Goal: Task Accomplishment & Management: Manage account settings

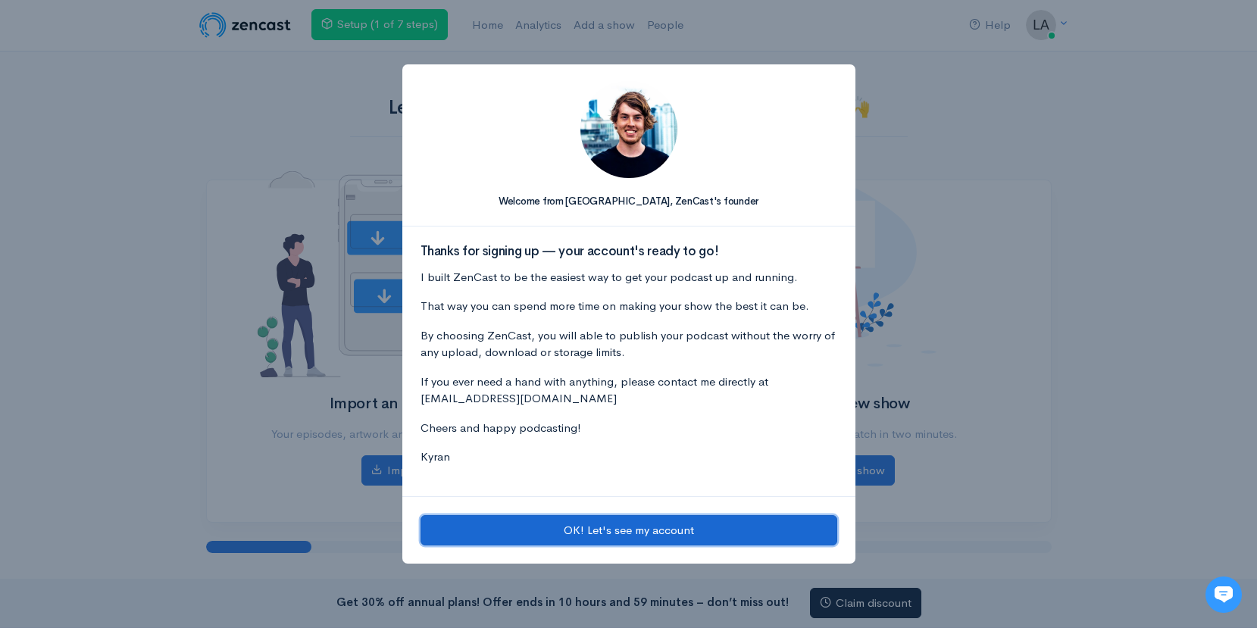
click at [698, 528] on button "OK! Let's see my account" at bounding box center [628, 530] width 417 height 31
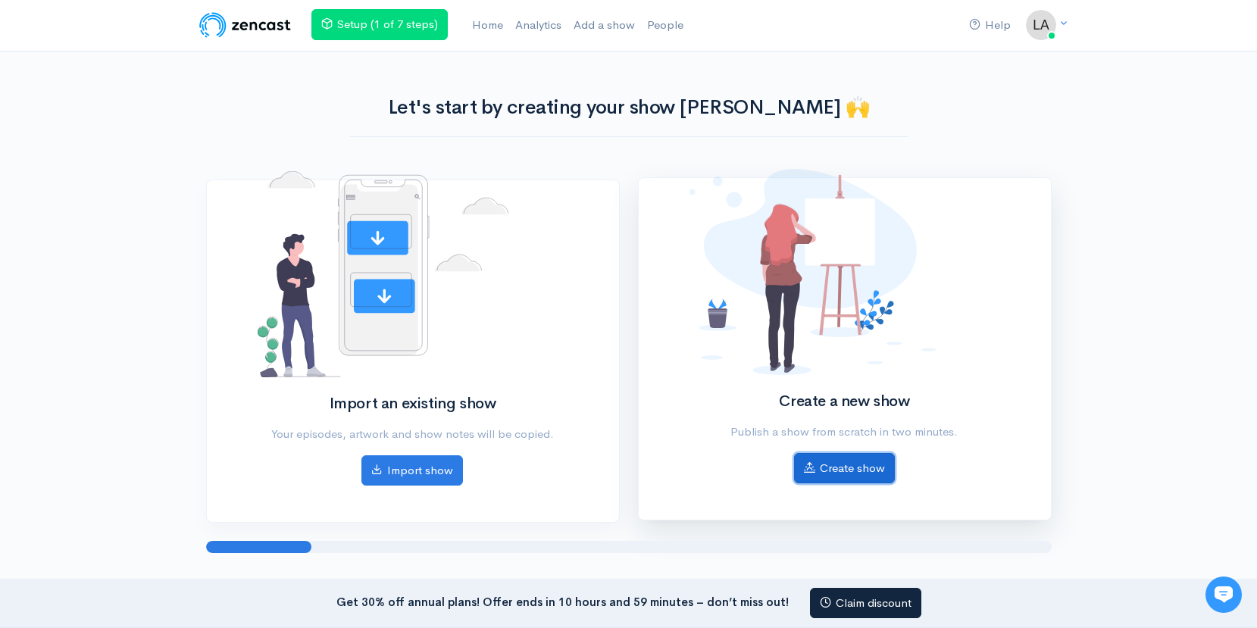
click at [851, 464] on link "Create show" at bounding box center [844, 468] width 101 height 31
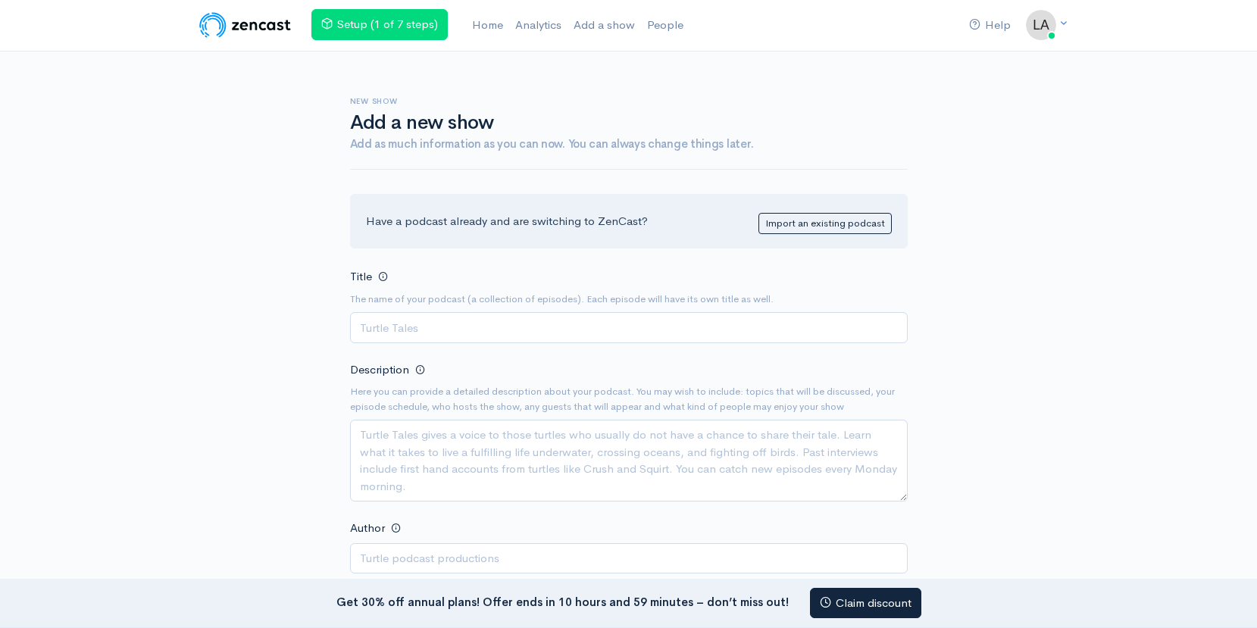
click at [276, 27] on img at bounding box center [245, 25] width 96 height 30
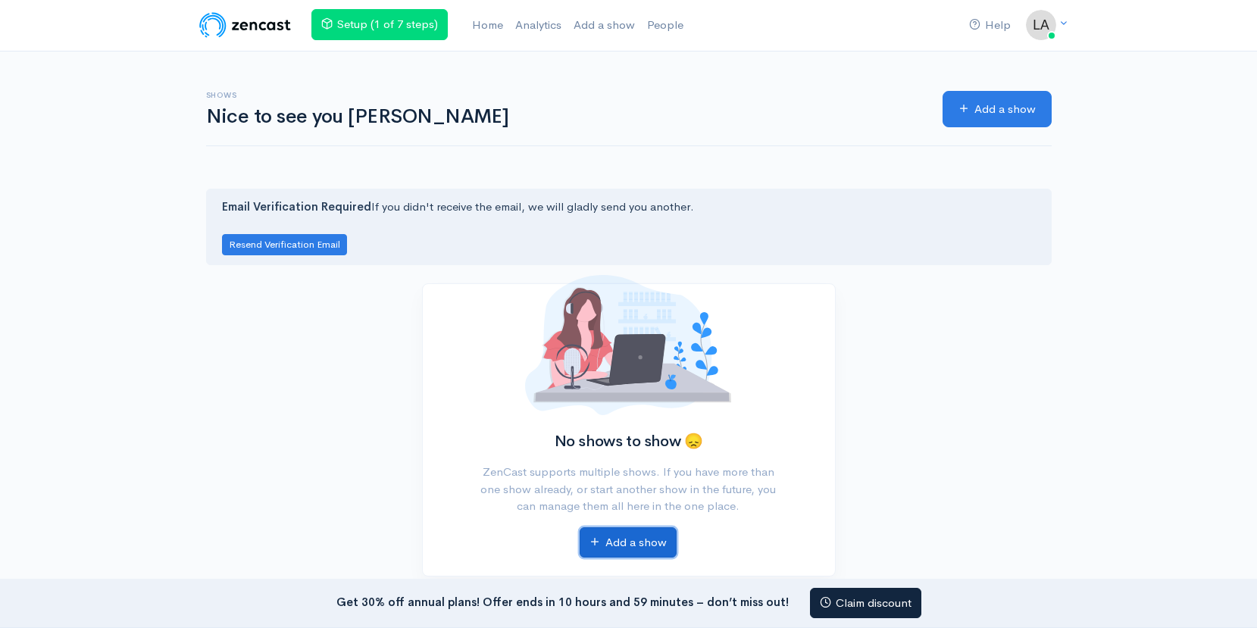
click at [658, 542] on link "Add a show" at bounding box center [627, 542] width 97 height 31
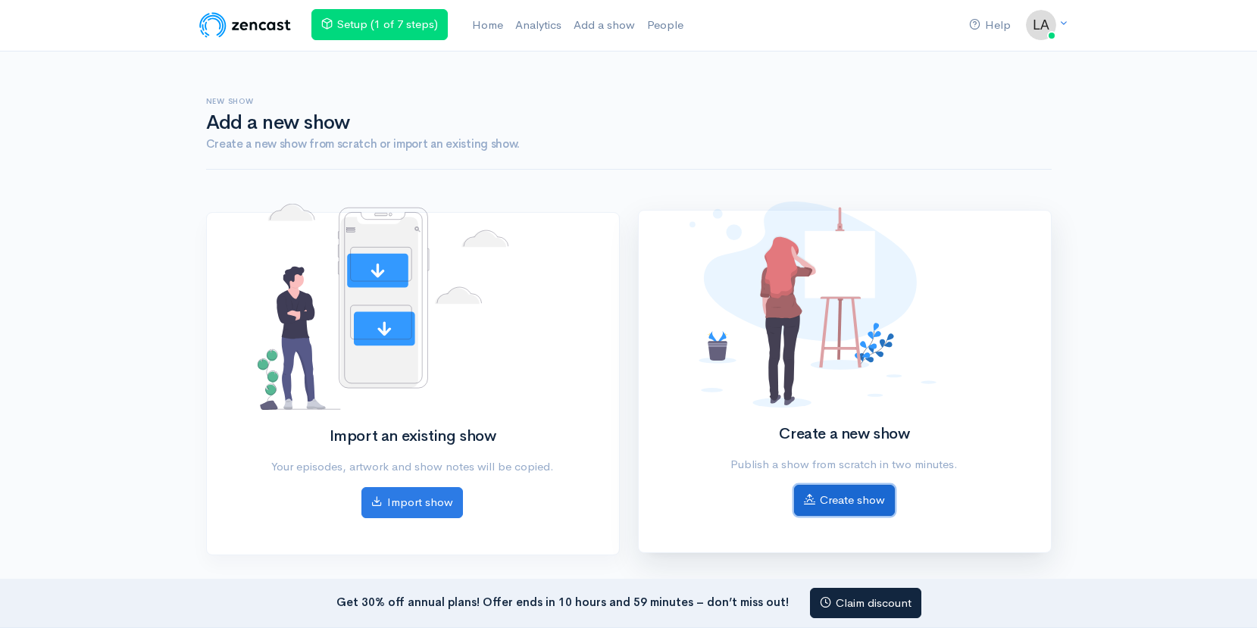
click at [828, 504] on link "Create show" at bounding box center [844, 500] width 101 height 31
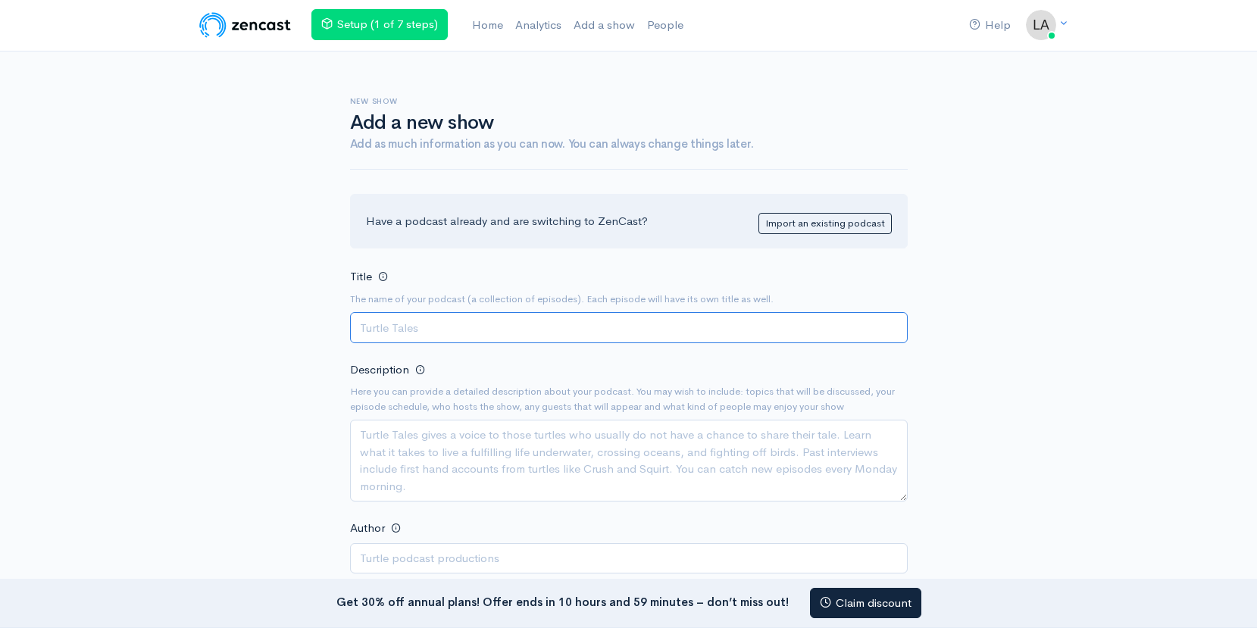
click at [504, 331] on input "Title" at bounding box center [629, 327] width 558 height 31
type input "[PERSON_NAME] interview"
click at [493, 23] on link "Home" at bounding box center [487, 25] width 43 height 33
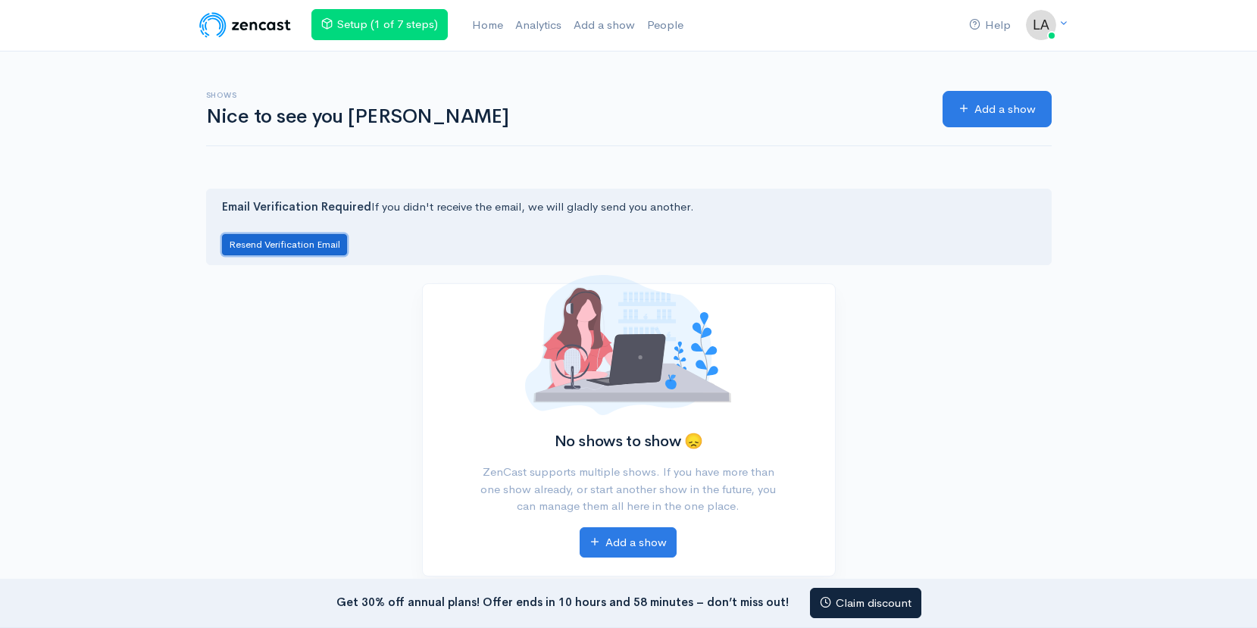
click at [303, 245] on button "Resend Verification Email" at bounding box center [284, 245] width 125 height 22
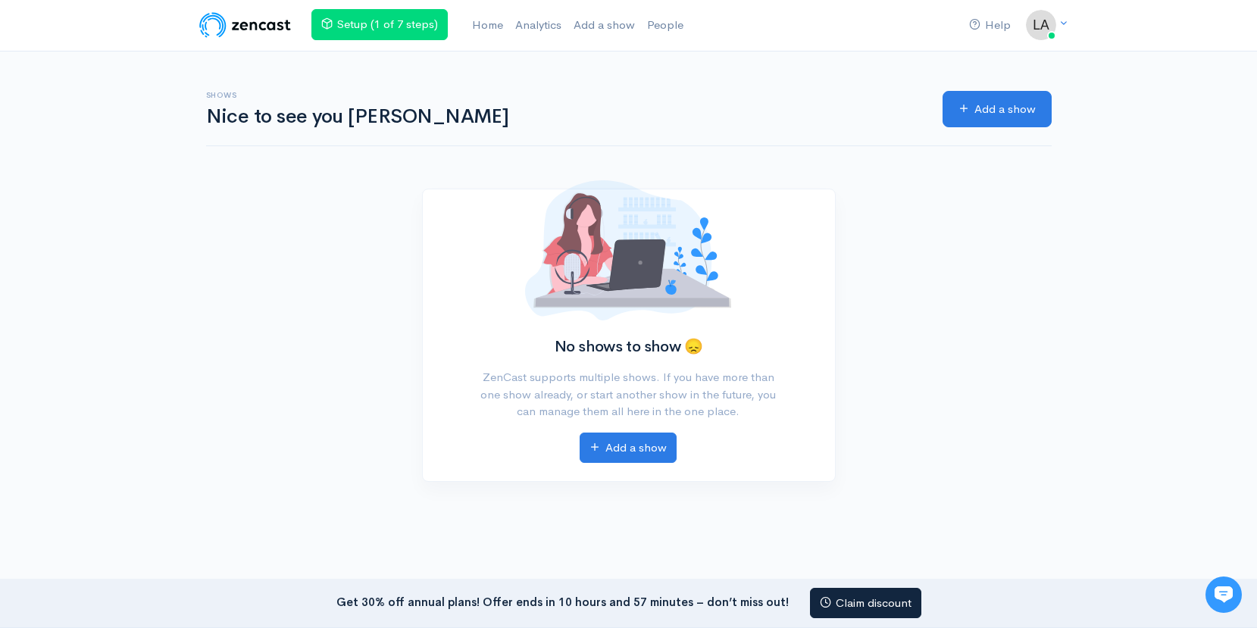
click at [252, 27] on img at bounding box center [245, 25] width 96 height 30
click at [495, 27] on link "Home" at bounding box center [487, 25] width 43 height 33
click at [493, 21] on link "Home" at bounding box center [487, 25] width 43 height 33
click at [1064, 26] on icon at bounding box center [1063, 23] width 10 height 10
click at [1003, 57] on link "Your profile" at bounding box center [988, 60] width 142 height 27
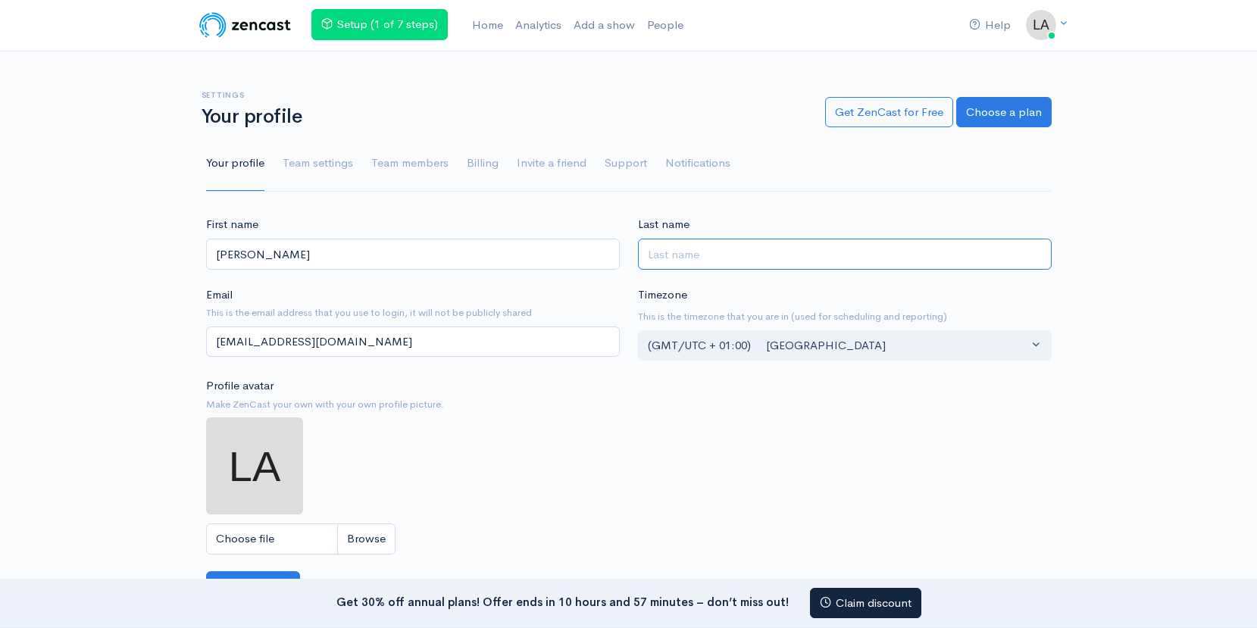
click at [758, 255] on input "Last name" at bounding box center [845, 254] width 414 height 31
type input "Duc"
click at [709, 427] on div "First name Lara Last name Duc Email This is the email address that you use to l…" at bounding box center [629, 393] width 864 height 355
click at [995, 110] on link "Choose a plan" at bounding box center [1003, 110] width 95 height 31
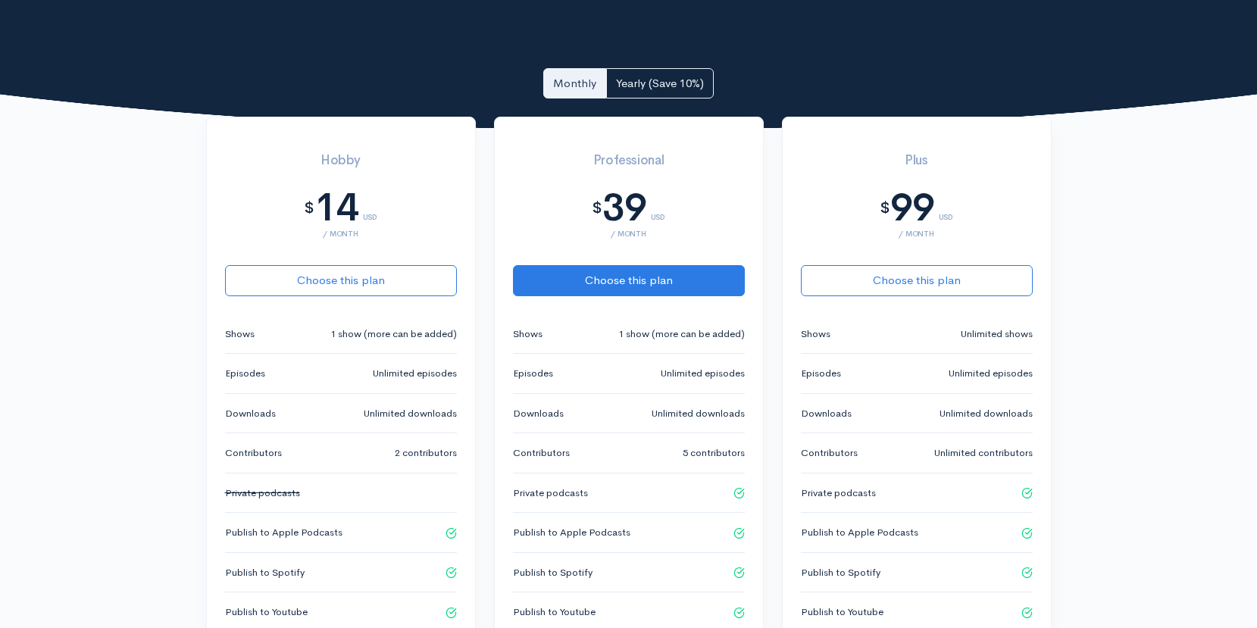
scroll to position [280, 0]
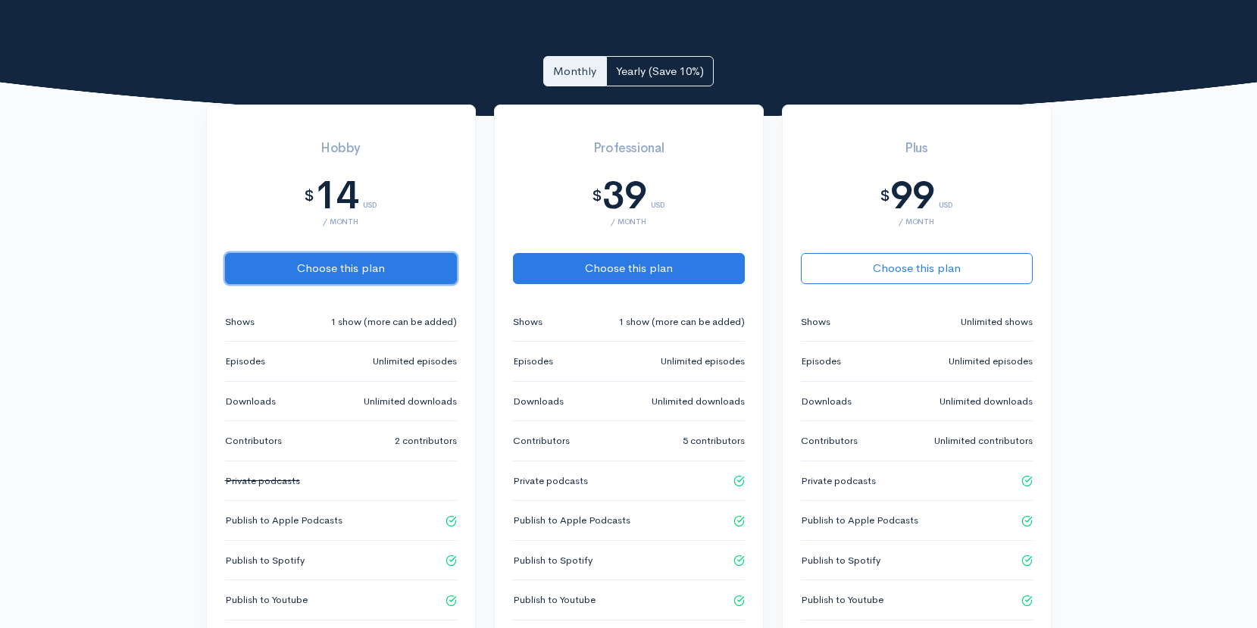
click at [367, 267] on button "Choose this plan" at bounding box center [341, 268] width 232 height 31
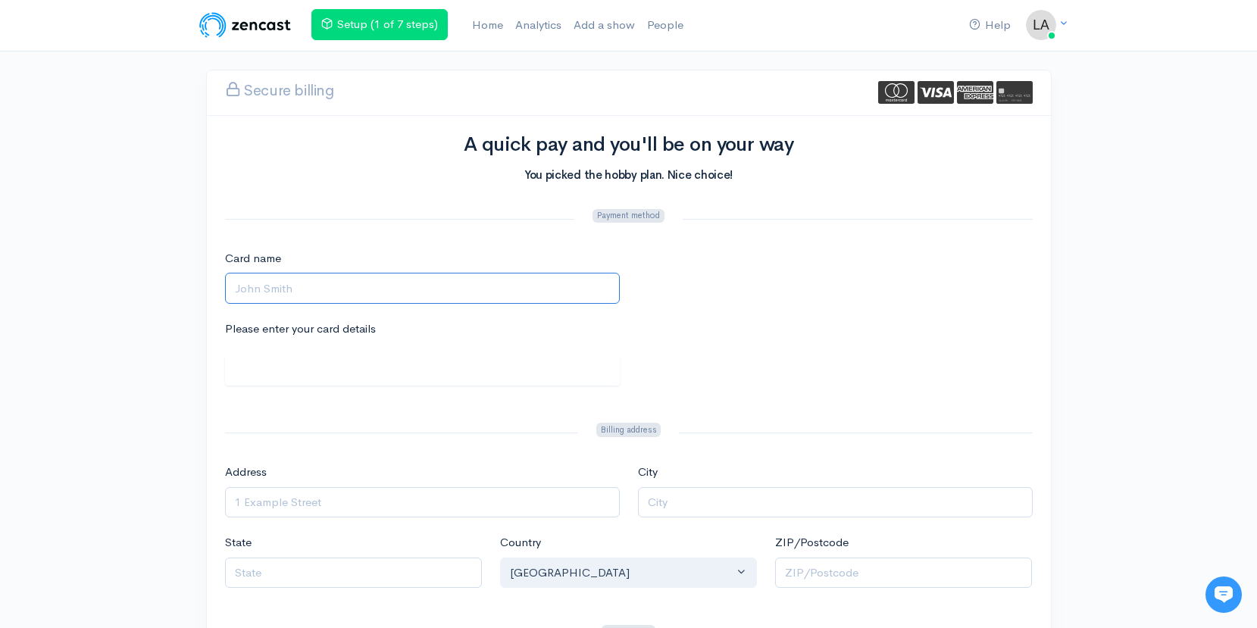
click at [352, 282] on input "Card name" at bounding box center [422, 288] width 395 height 31
click at [361, 245] on form "Payment method Card name Please enter your card details Billing address Address…" at bounding box center [628, 567] width 807 height 720
click at [489, 288] on input "Card name" at bounding box center [422, 288] width 395 height 31
paste input "Christophe Duc"
type input "Christophe Duc"
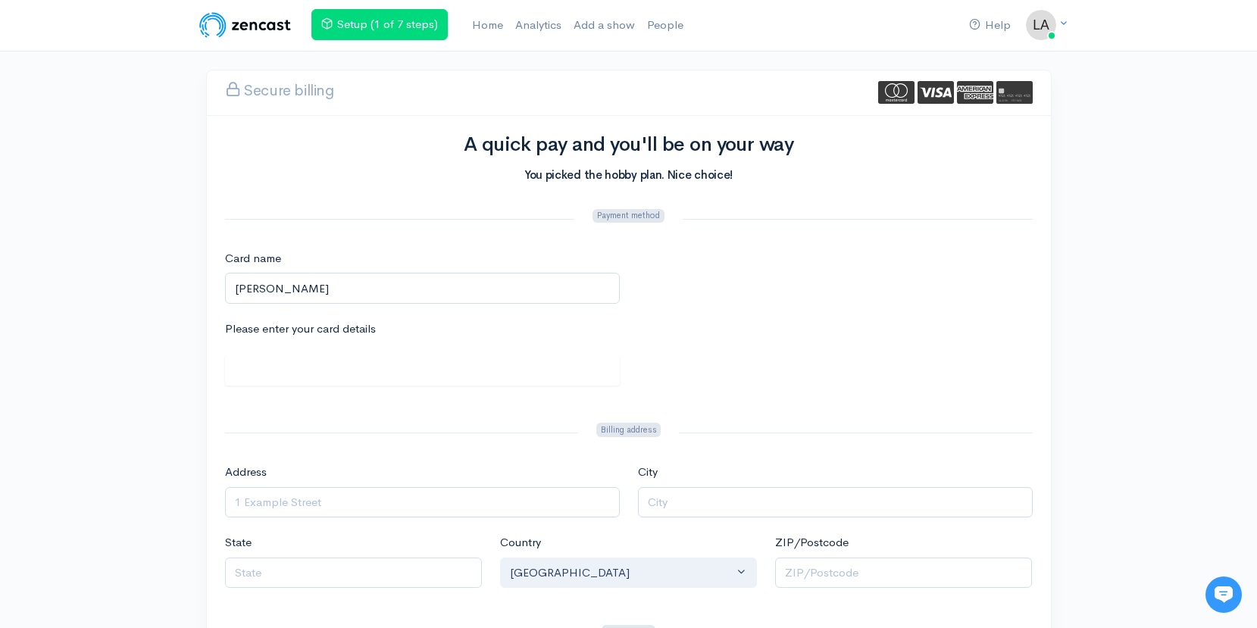
click at [470, 408] on form "Payment method Card name Christophe Duc Please enter your card details Billing …" at bounding box center [628, 567] width 807 height 720
click at [324, 408] on form "Payment method Card name Christophe Duc Please enter your card details Billing …" at bounding box center [628, 567] width 807 height 720
click at [411, 501] on input "Address" at bounding box center [422, 502] width 395 height 31
click at [303, 514] on input "Route" at bounding box center [422, 502] width 395 height 31
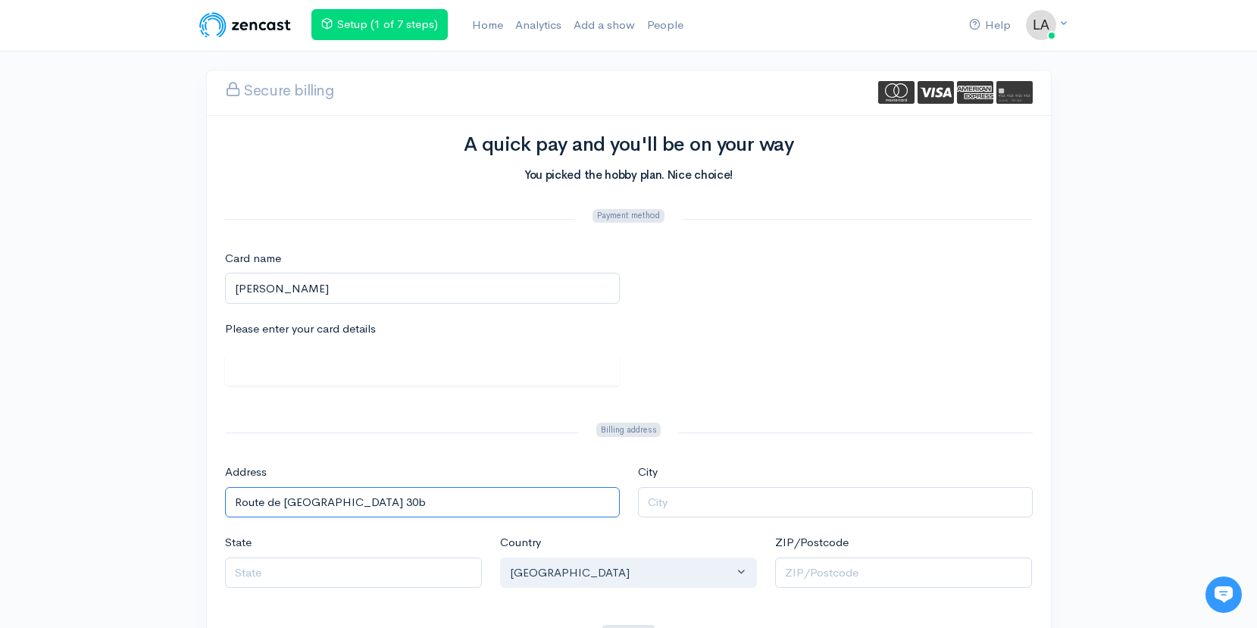
type input "Route de Besançon 30b"
click at [661, 507] on input "City" at bounding box center [835, 502] width 395 height 31
type input "Chevenez"
click at [413, 574] on input "State" at bounding box center [353, 573] width 257 height 31
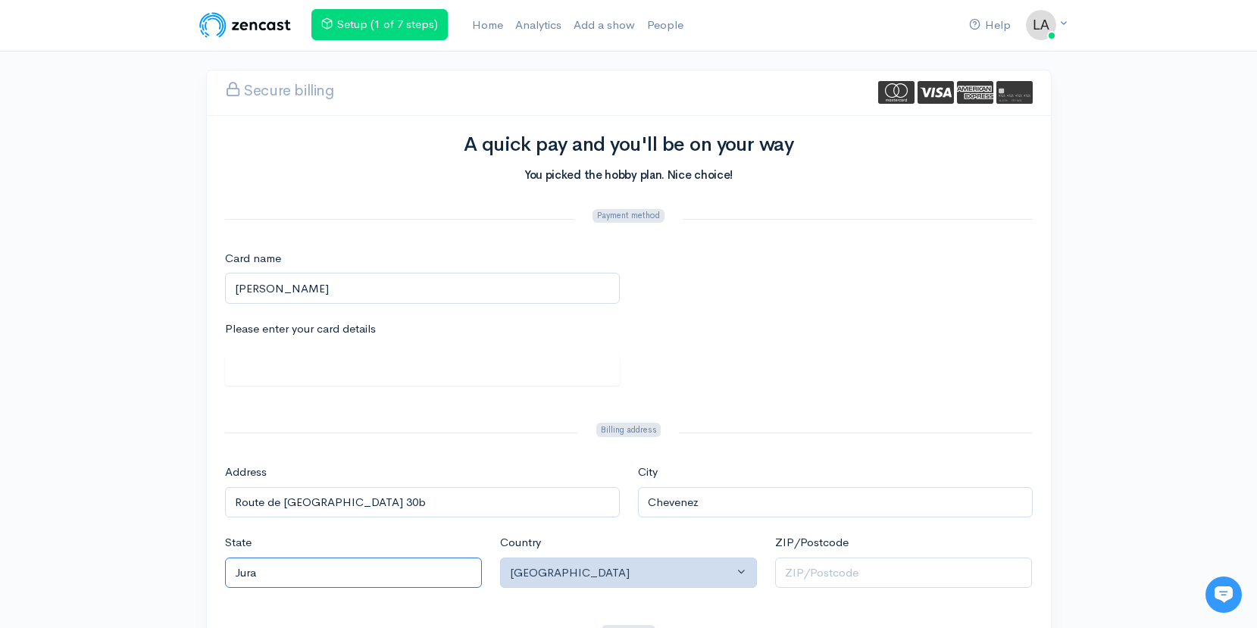
type input "Jura"
click at [592, 576] on div "United States" at bounding box center [621, 572] width 223 height 17
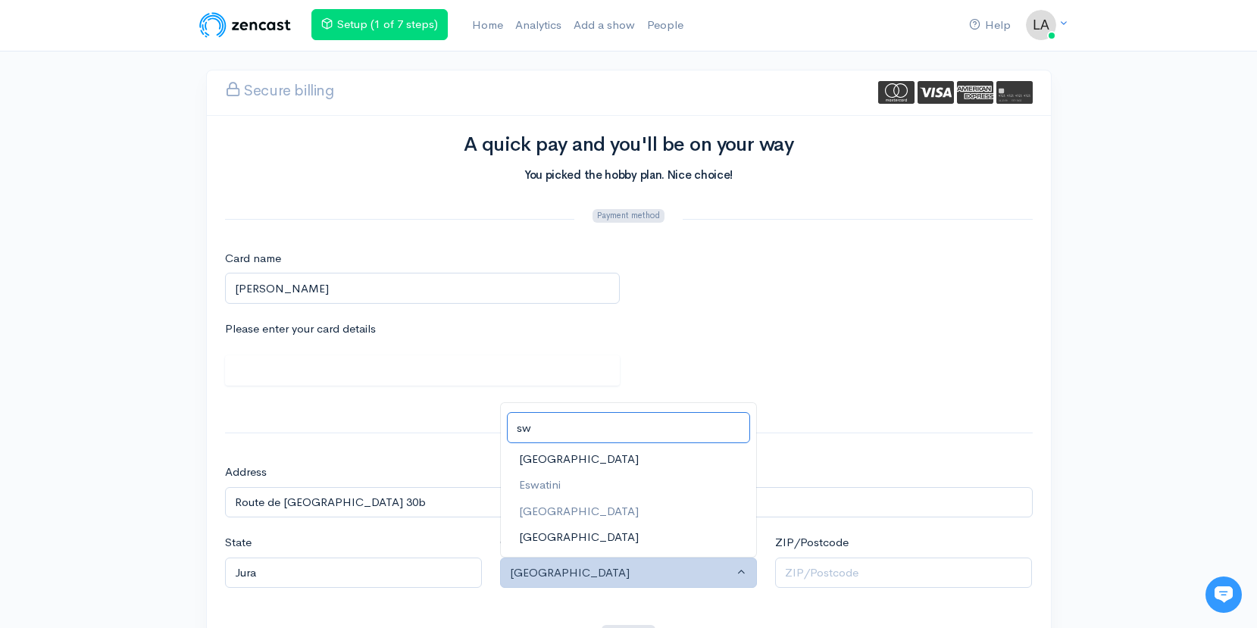
type input "sw"
click at [584, 541] on link "Switzerland" at bounding box center [628, 537] width 255 height 27
select select "CH"
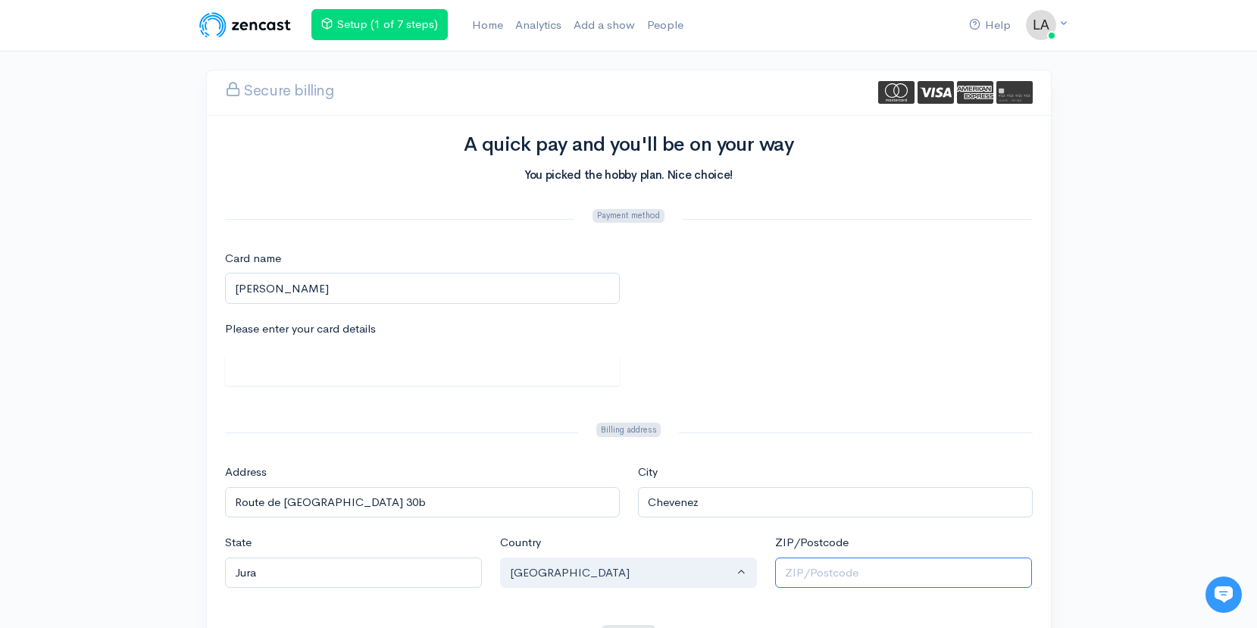
click at [792, 577] on input "ZIP/Postcode" at bounding box center [903, 573] width 257 height 31
type input "2906"
click at [1084, 495] on div "Help Notifications View all Your profile Team settings Default team Current Log…" at bounding box center [628, 504] width 1257 height 1009
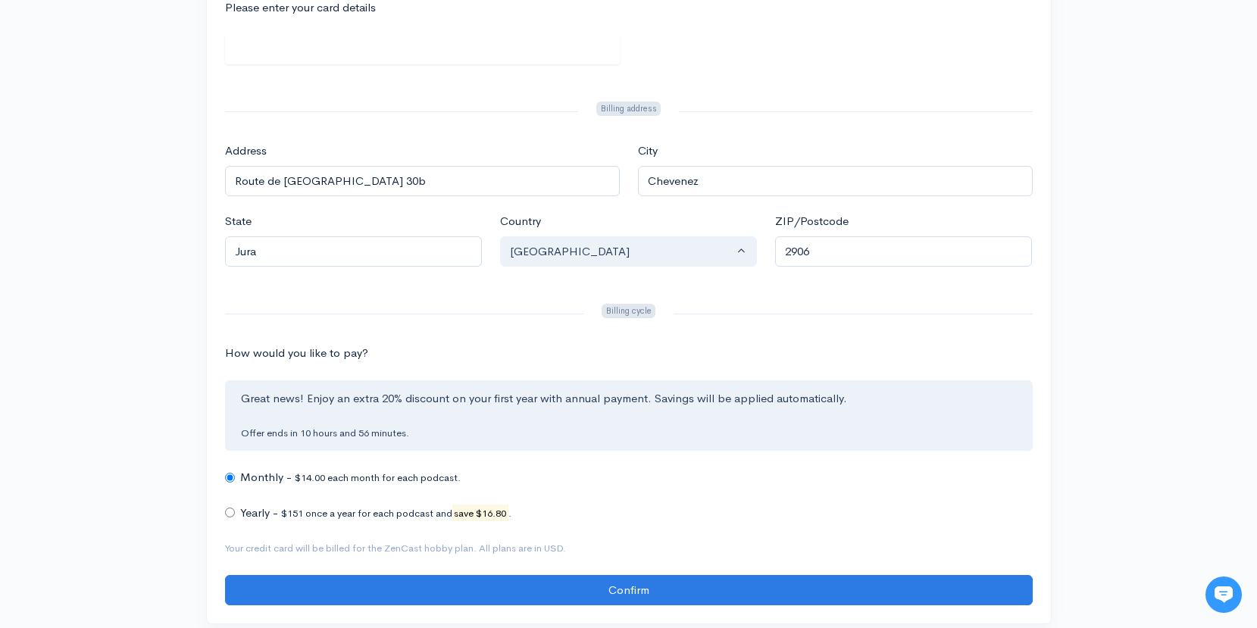
scroll to position [317, 0]
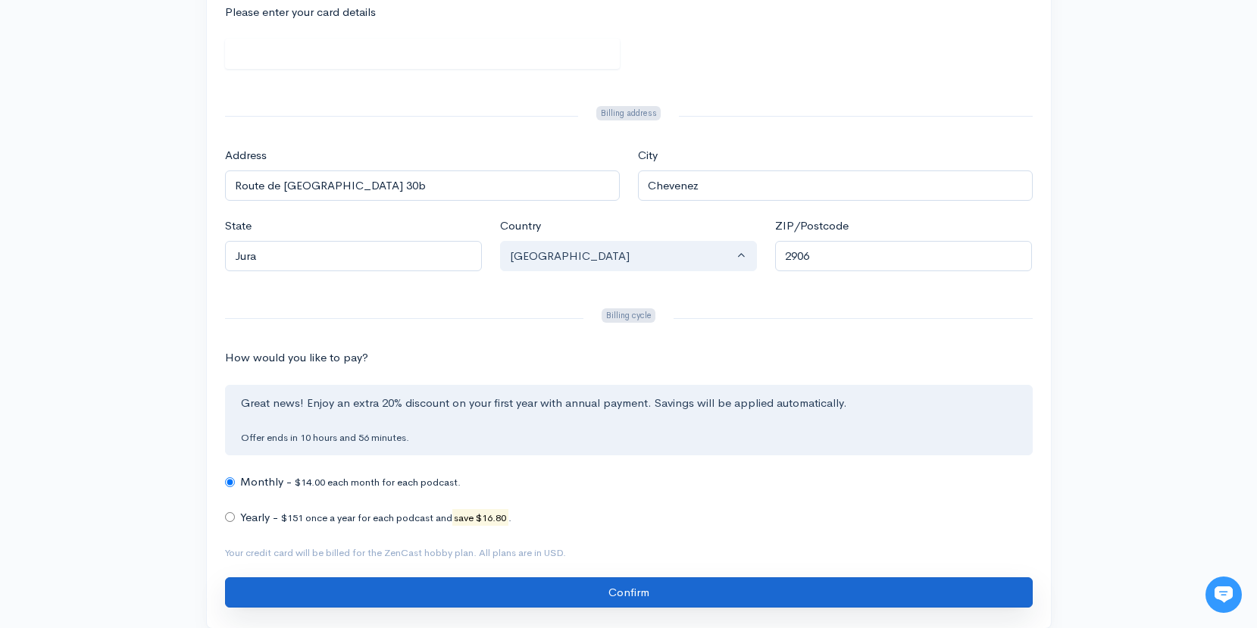
click at [558, 589] on input "Confirm" at bounding box center [628, 592] width 807 height 31
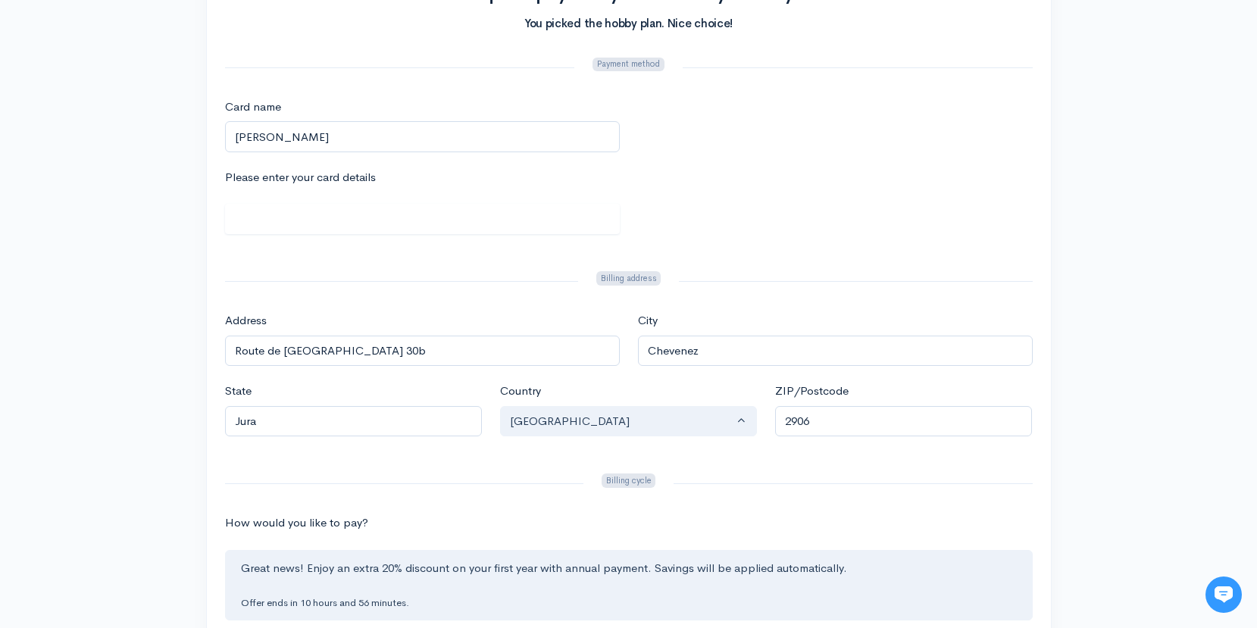
scroll to position [0, 0]
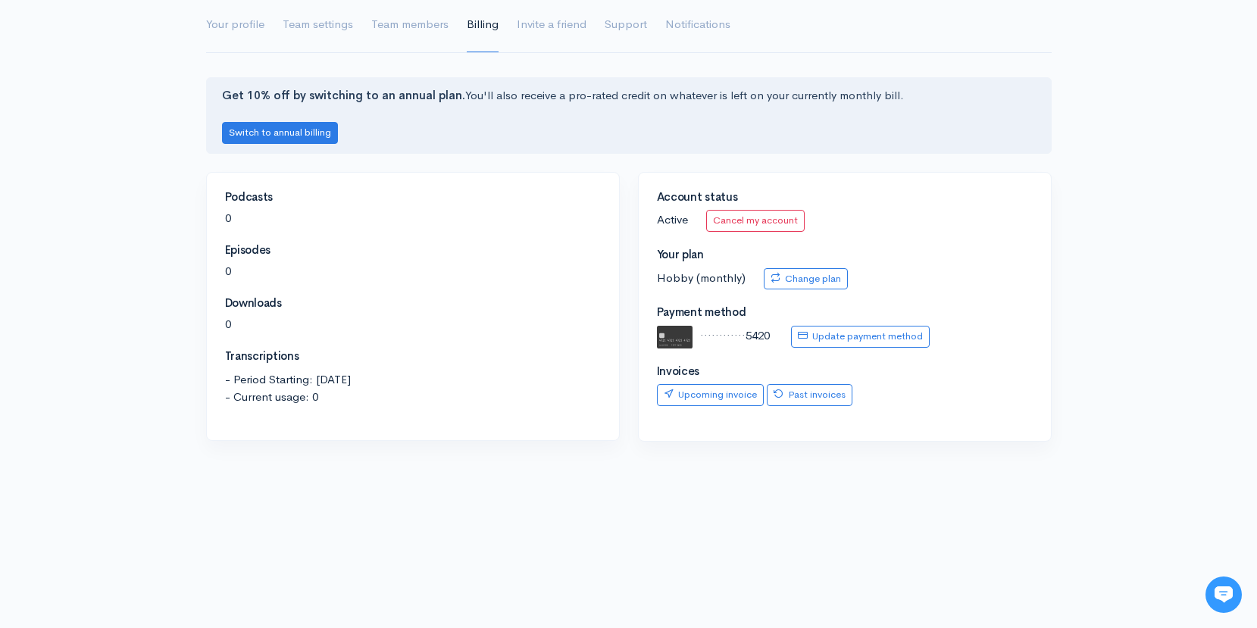
click at [1082, 358] on div "Get 10% off by switching to an annual plan. You'll also receive a pro-rated cre…" at bounding box center [628, 291] width 1257 height 429
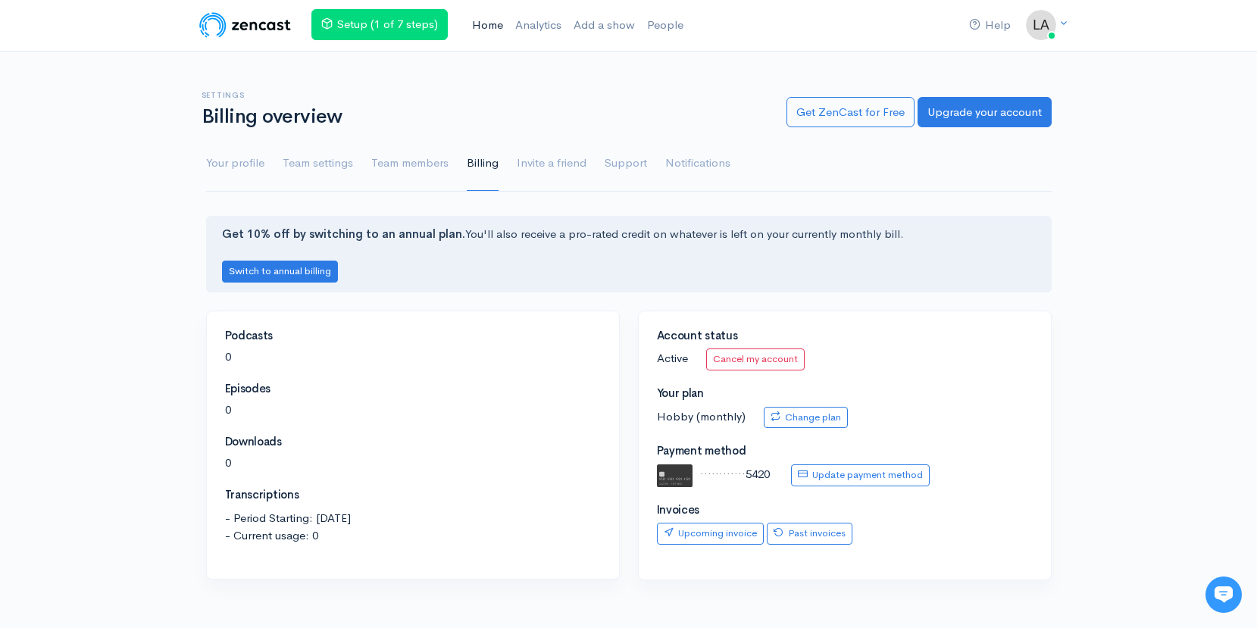
click at [492, 28] on link "Home" at bounding box center [487, 25] width 43 height 33
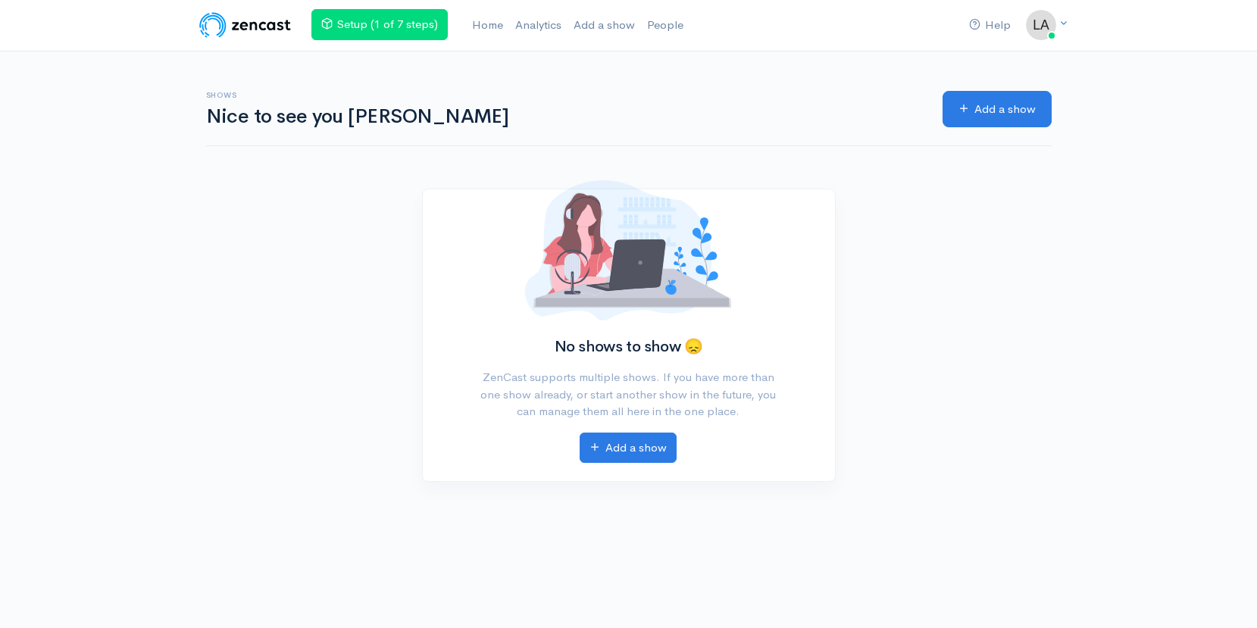
click at [262, 27] on img at bounding box center [245, 25] width 96 height 30
click at [220, 28] on img at bounding box center [245, 25] width 96 height 30
click at [979, 111] on link "Add a show" at bounding box center [996, 109] width 109 height 37
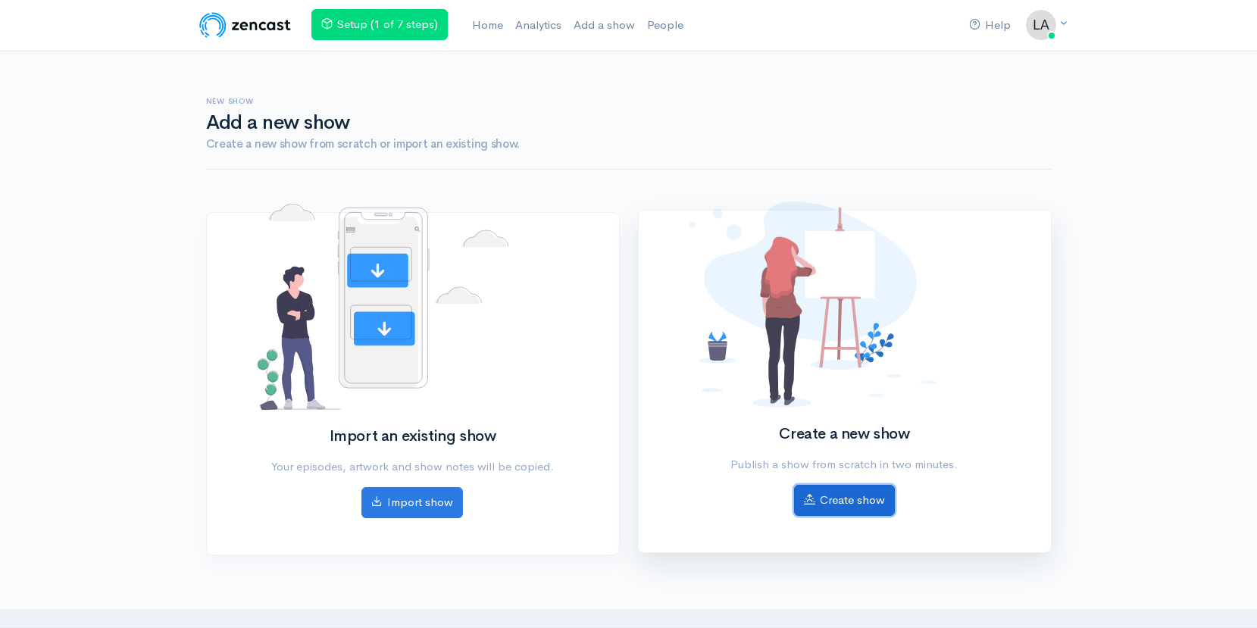
click at [841, 493] on link "Create show" at bounding box center [844, 500] width 101 height 31
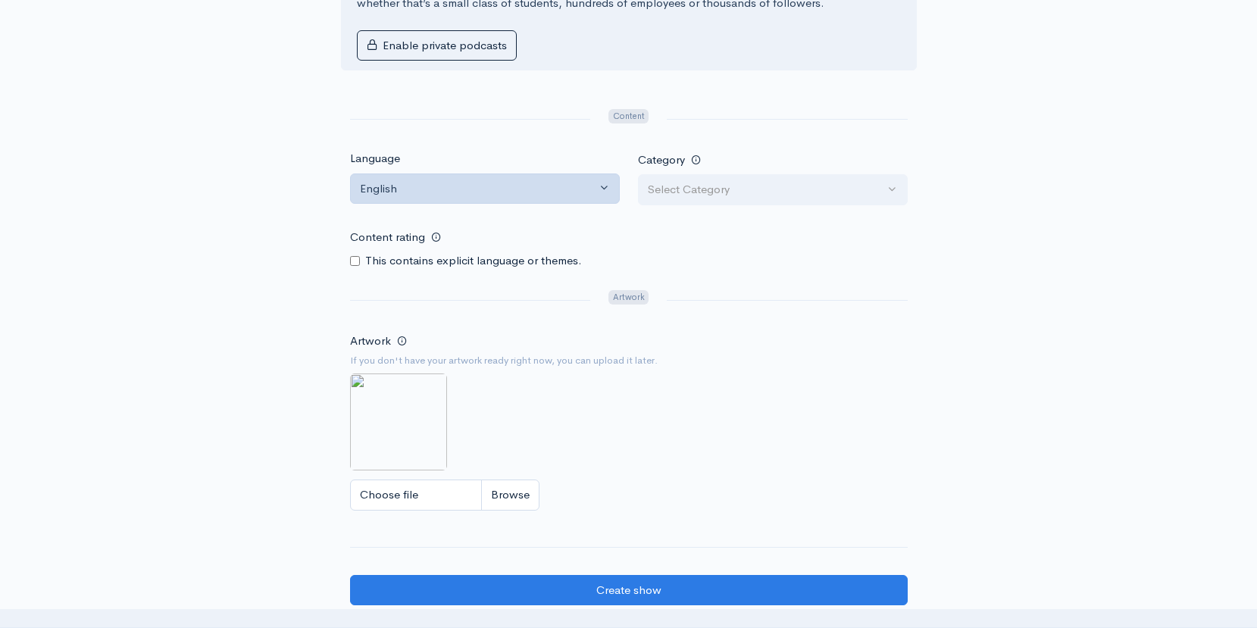
type input "Cédric interview"
click at [598, 192] on button "English" at bounding box center [485, 188] width 270 height 31
type input "fre"
click at [408, 263] on link "French" at bounding box center [485, 261] width 268 height 27
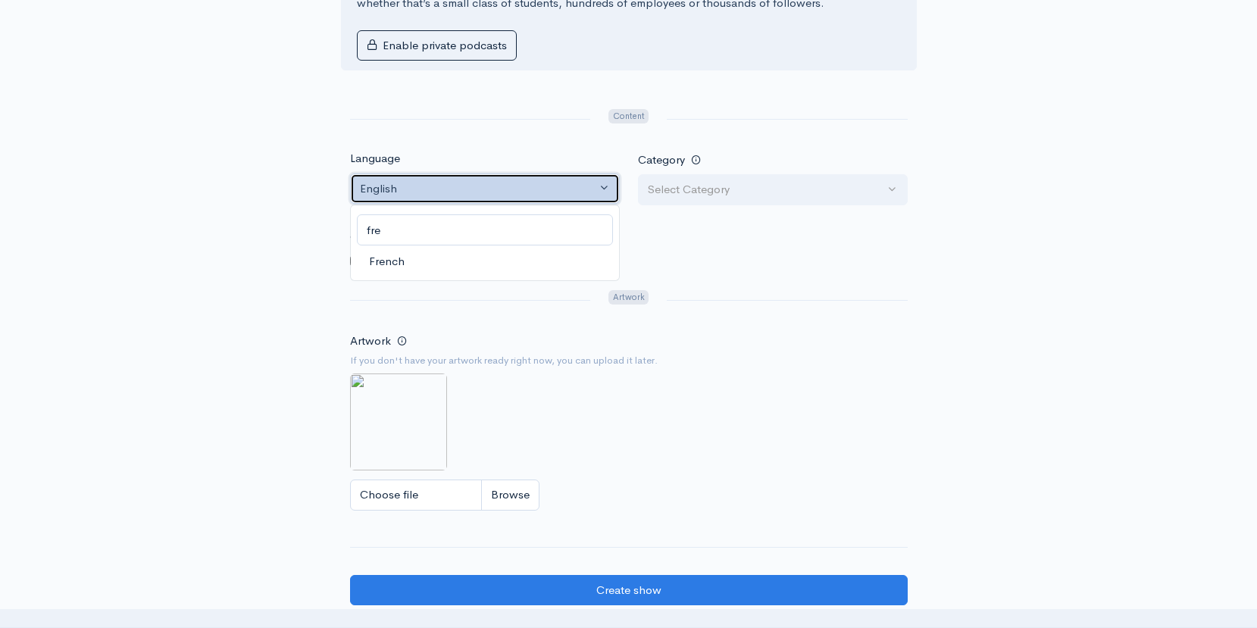
select select "fr"
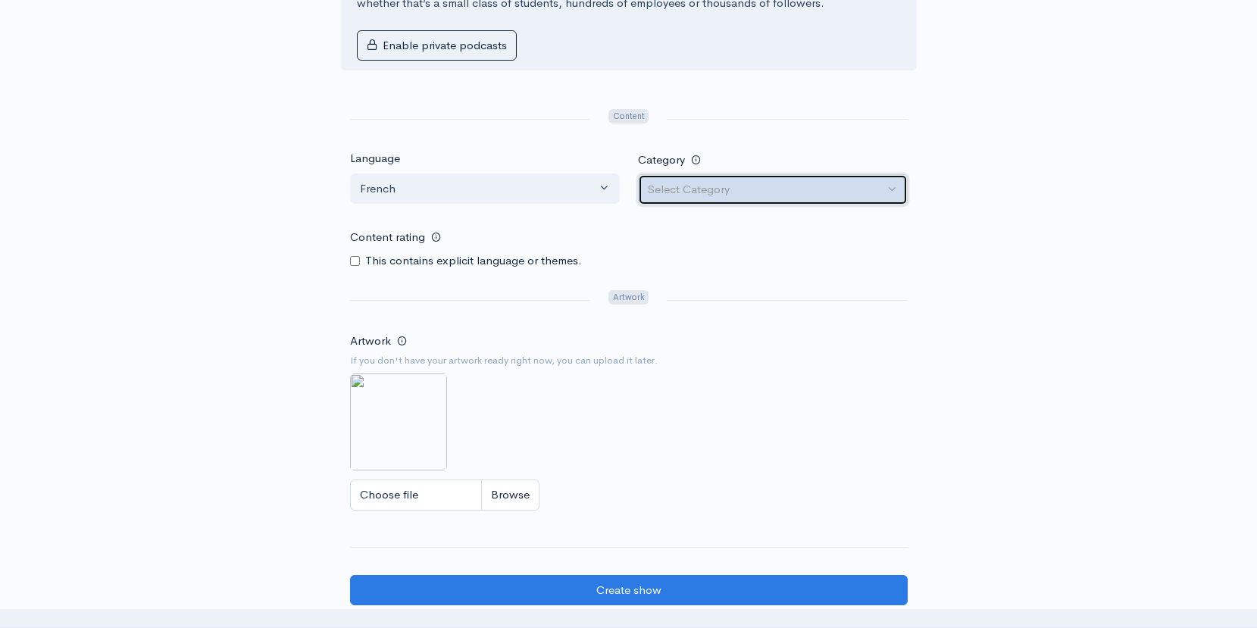
click at [700, 195] on div "Select Category" at bounding box center [766, 189] width 236 height 17
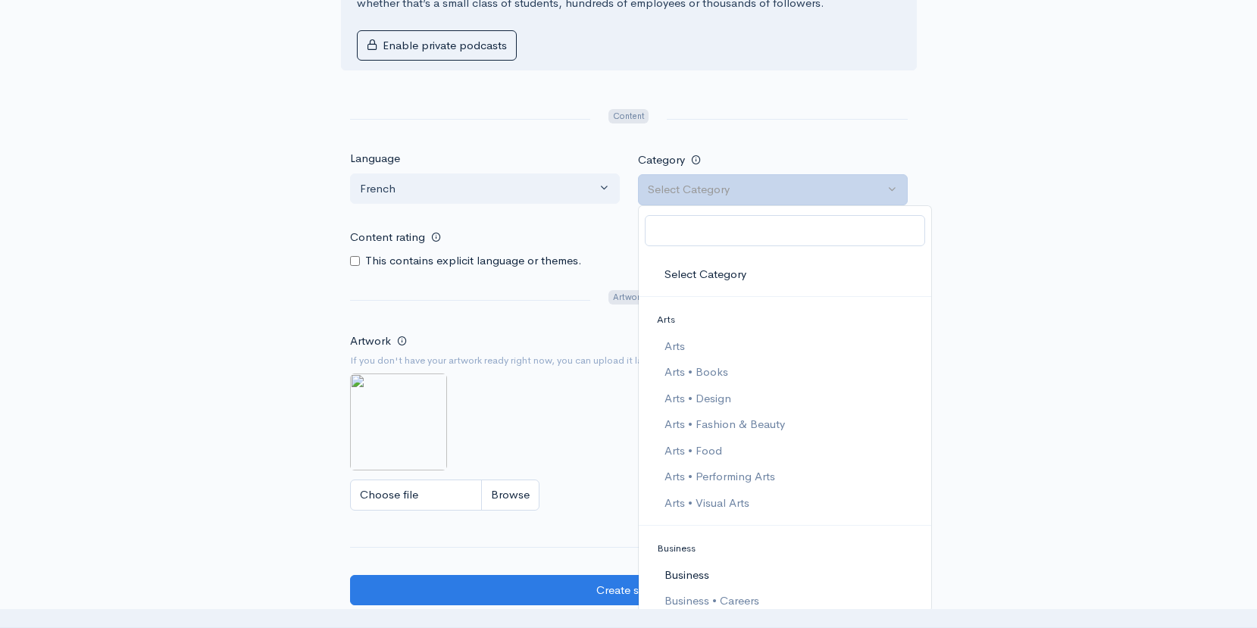
click at [723, 570] on link "Business" at bounding box center [785, 575] width 292 height 27
select select "Business"
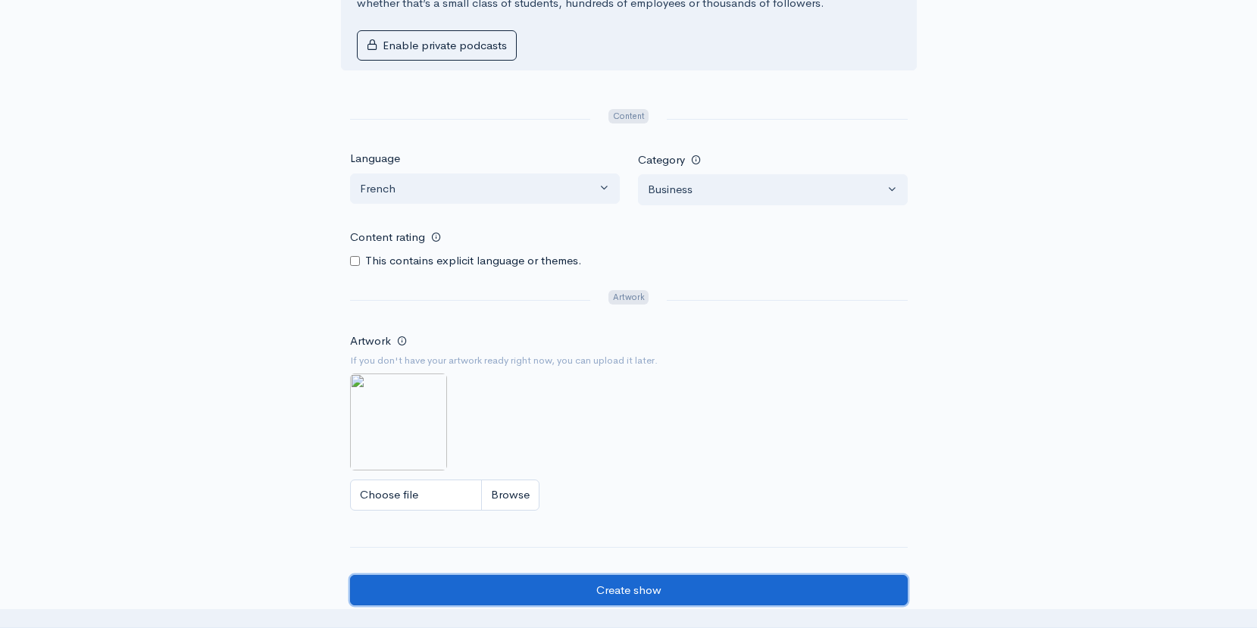
click at [683, 595] on input "Create show" at bounding box center [629, 590] width 558 height 31
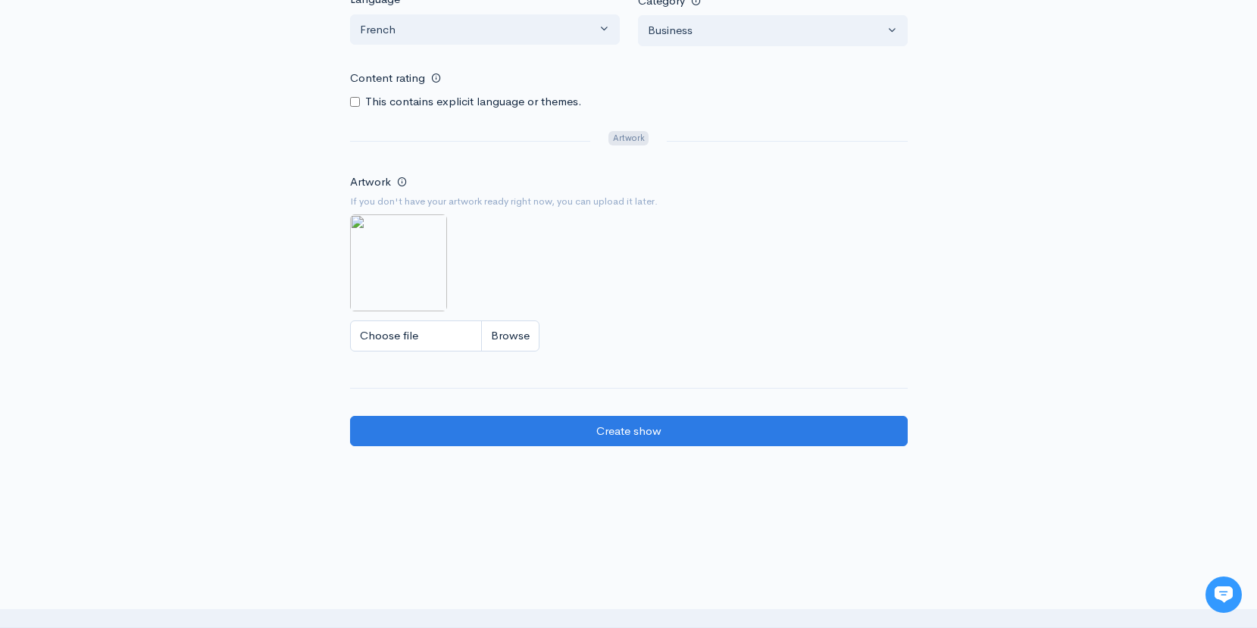
scroll to position [904, 0]
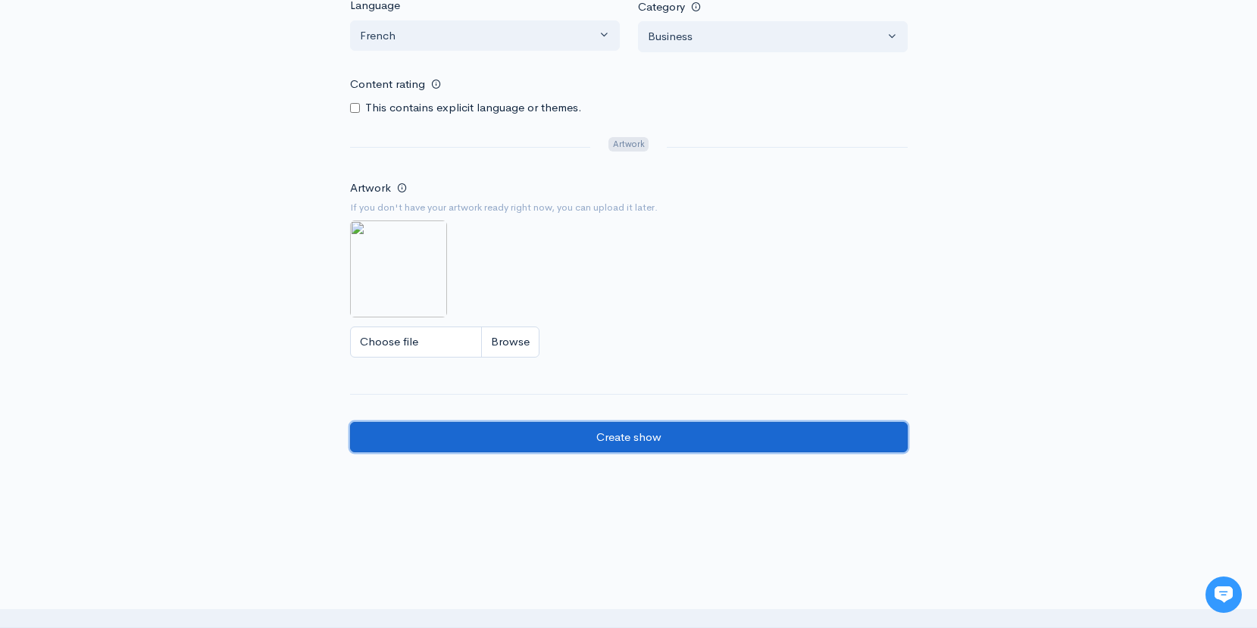
click at [650, 430] on input "Create show" at bounding box center [629, 437] width 558 height 31
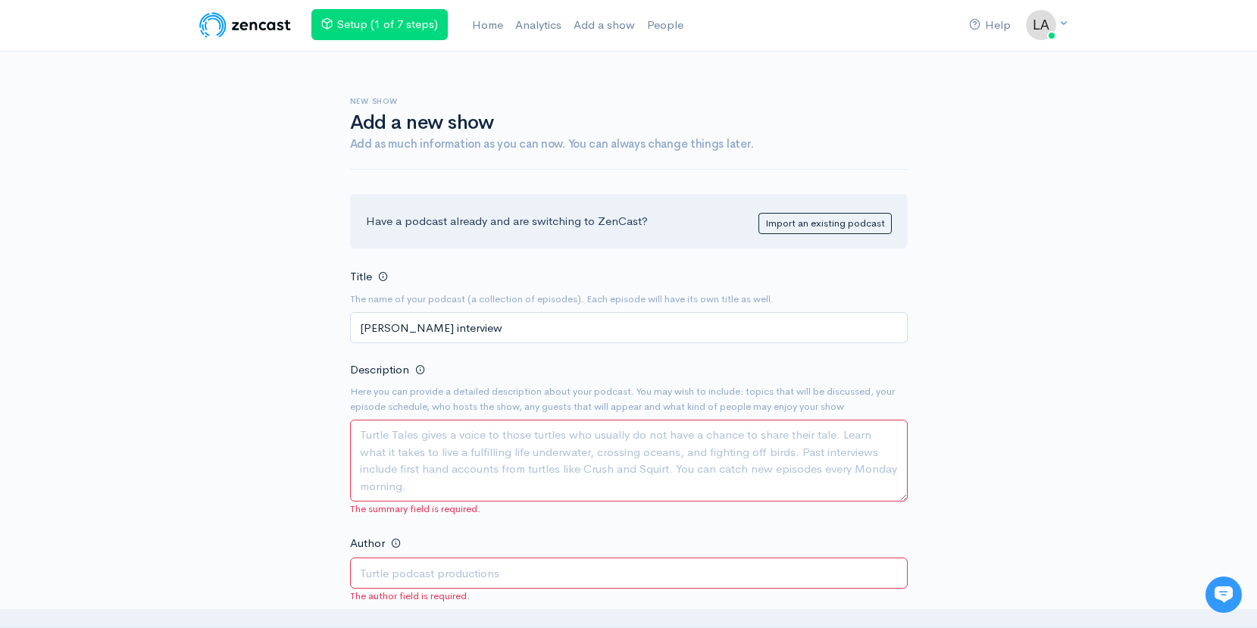
click at [650, 430] on textarea "Description" at bounding box center [629, 461] width 558 height 82
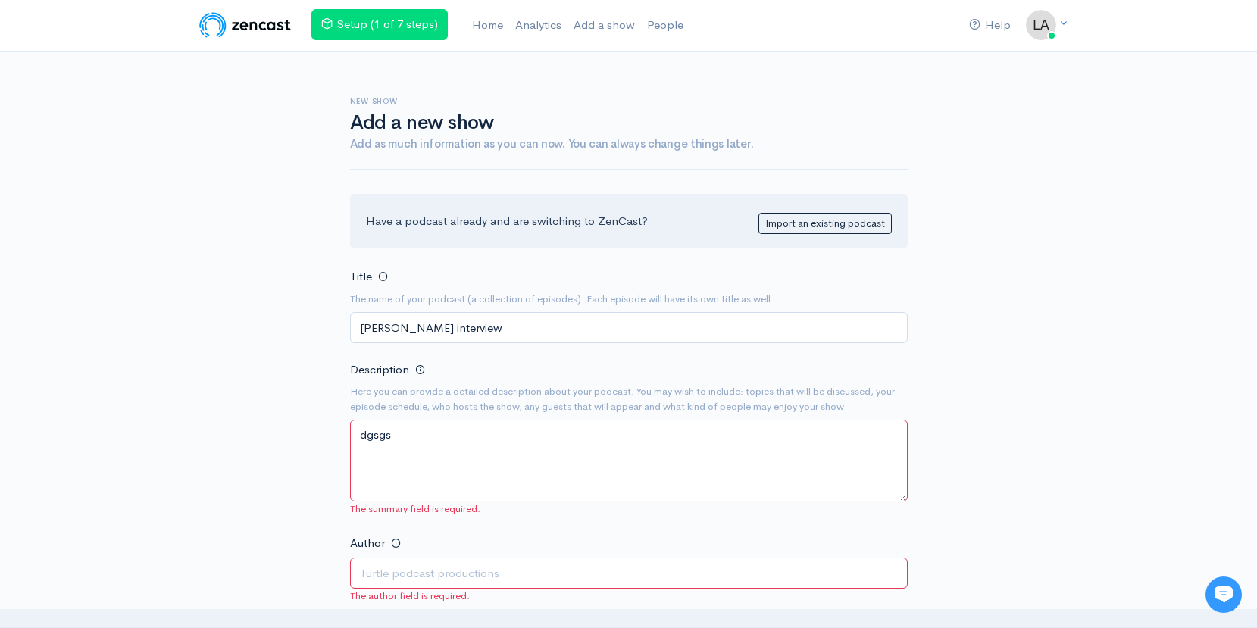
type textarea "dgsgs"
click at [583, 573] on input "sd" at bounding box center [629, 573] width 558 height 31
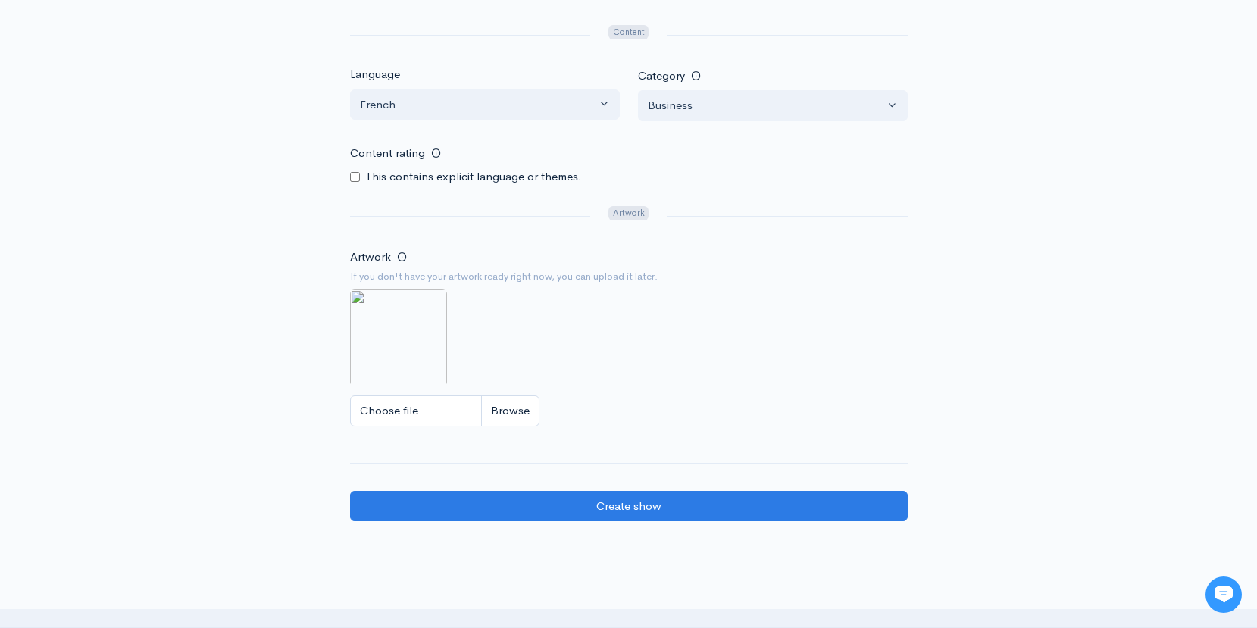
scroll to position [900, 0]
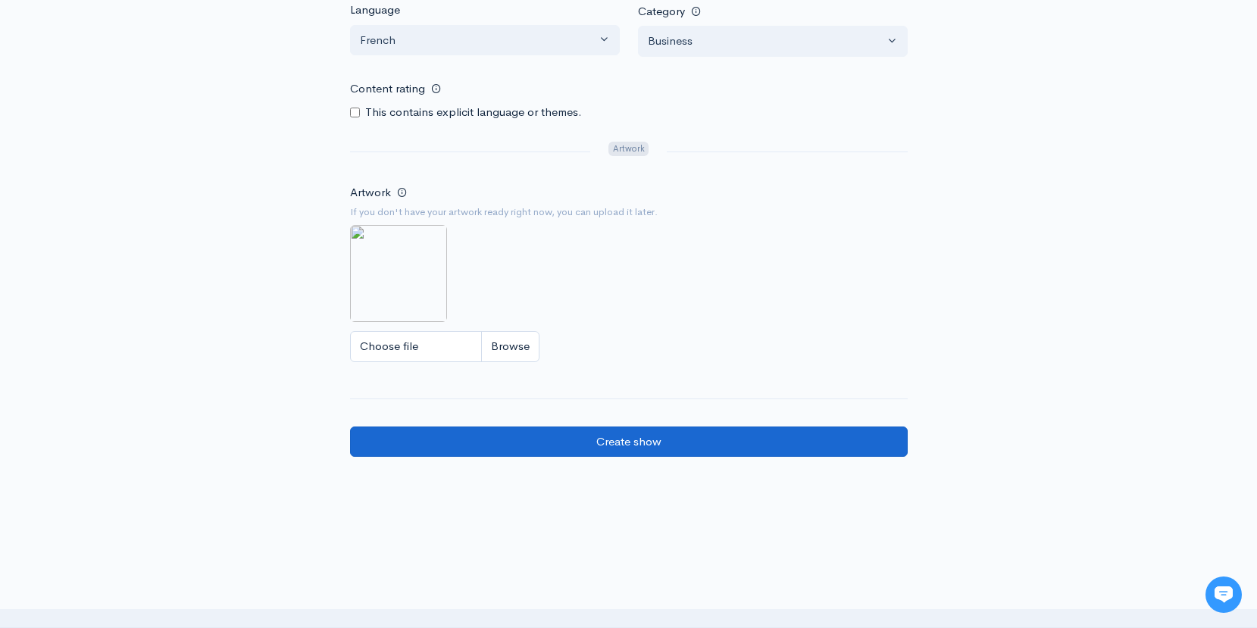
type input "sdfggf"
click at [571, 445] on input "Create show" at bounding box center [629, 441] width 558 height 31
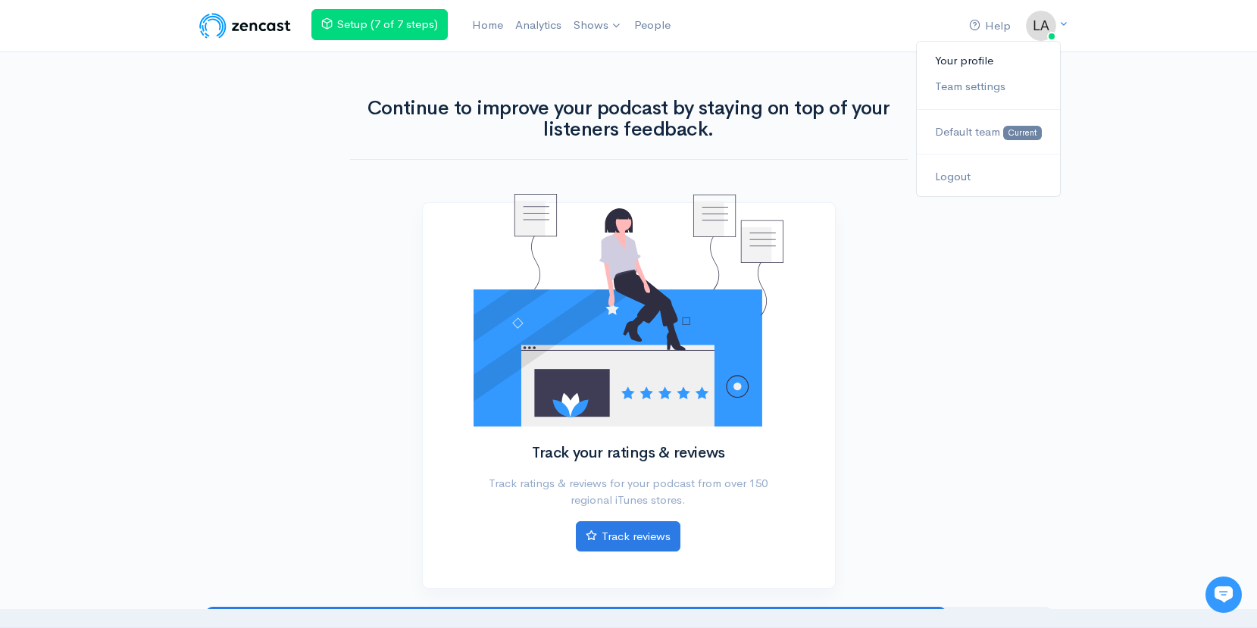
click at [984, 65] on link "Your profile" at bounding box center [988, 61] width 142 height 27
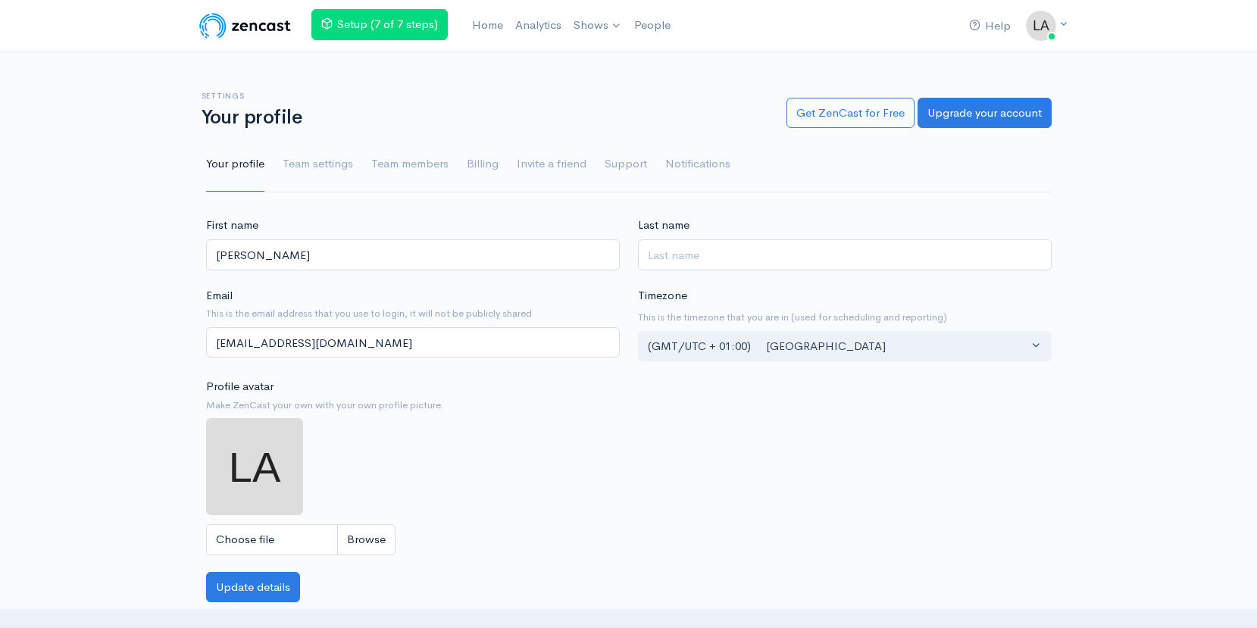
click at [953, 68] on div "Help Notifications View all Your profile Team settings Default team Current Log…" at bounding box center [628, 494] width 1257 height 988
click at [339, 168] on link "Team settings" at bounding box center [318, 164] width 70 height 55
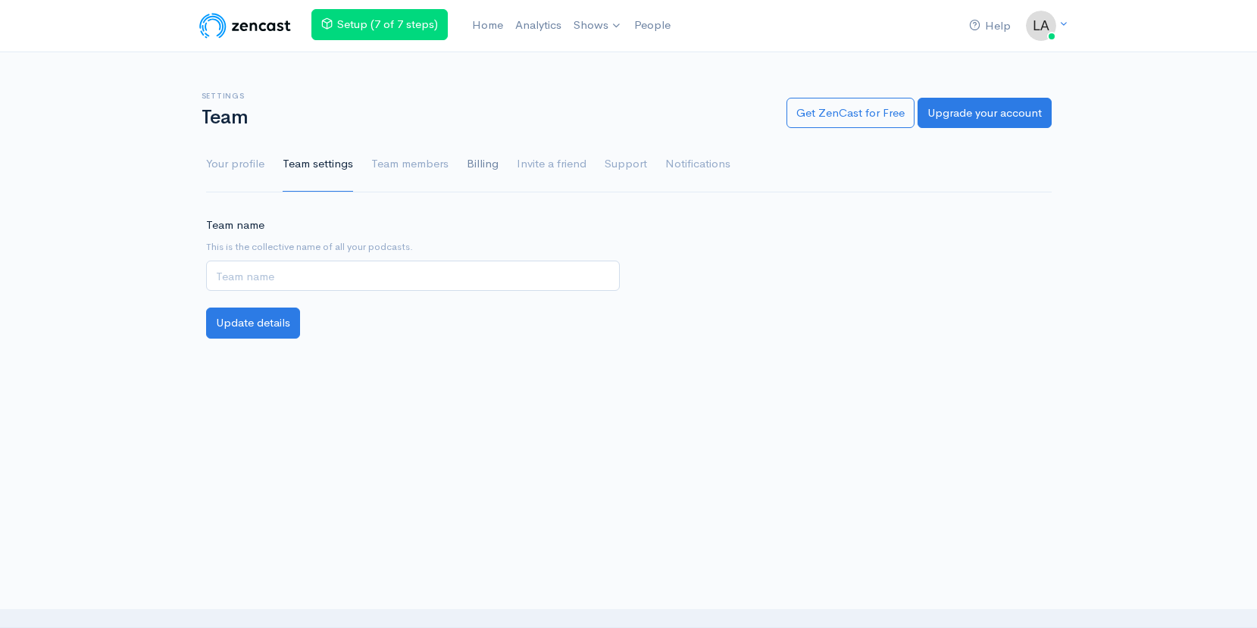
click at [472, 158] on link "Billing" at bounding box center [483, 164] width 32 height 55
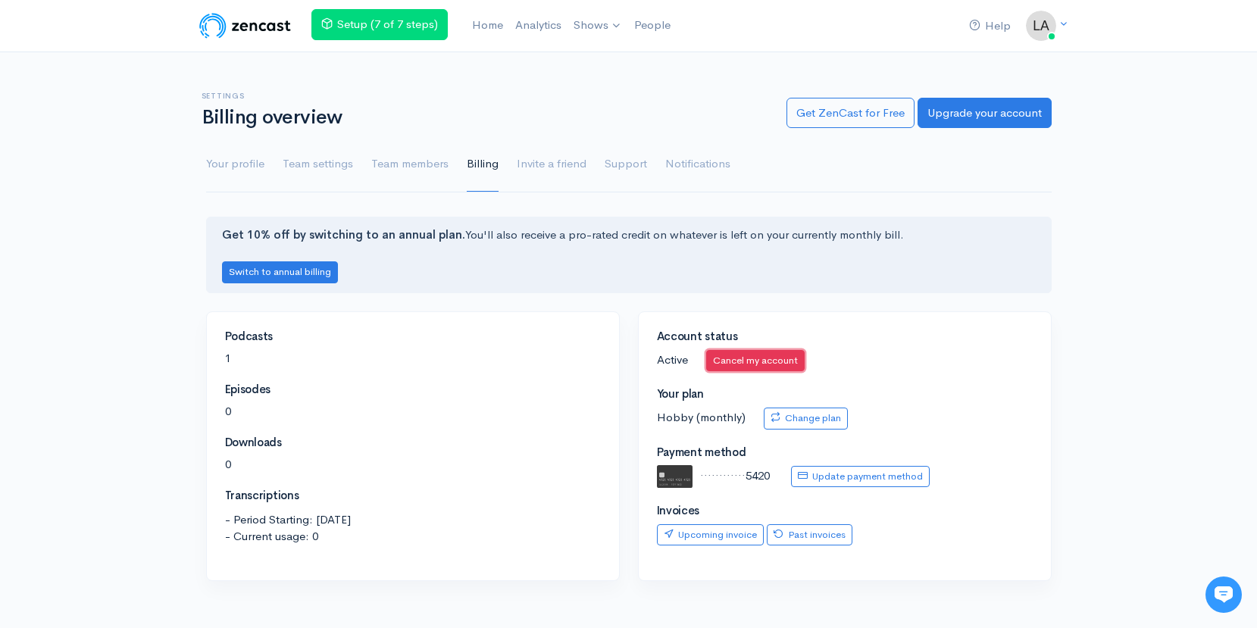
click at [731, 360] on link "Cancel my account" at bounding box center [755, 361] width 98 height 22
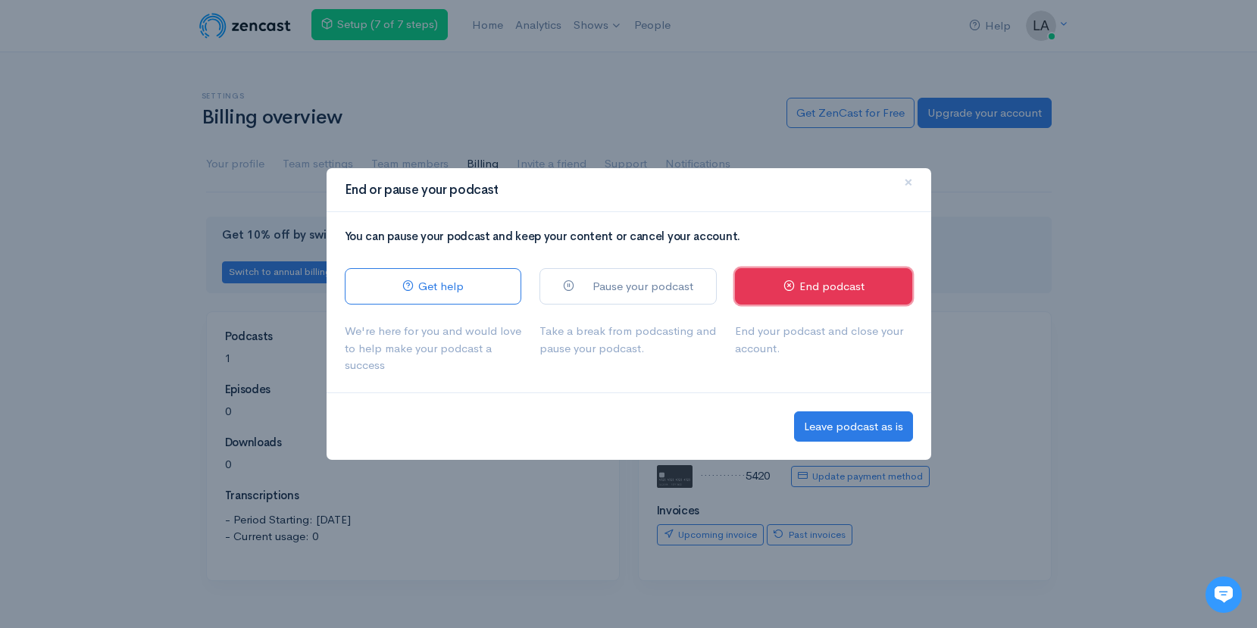
click at [804, 292] on link "End podcast" at bounding box center [823, 286] width 177 height 37
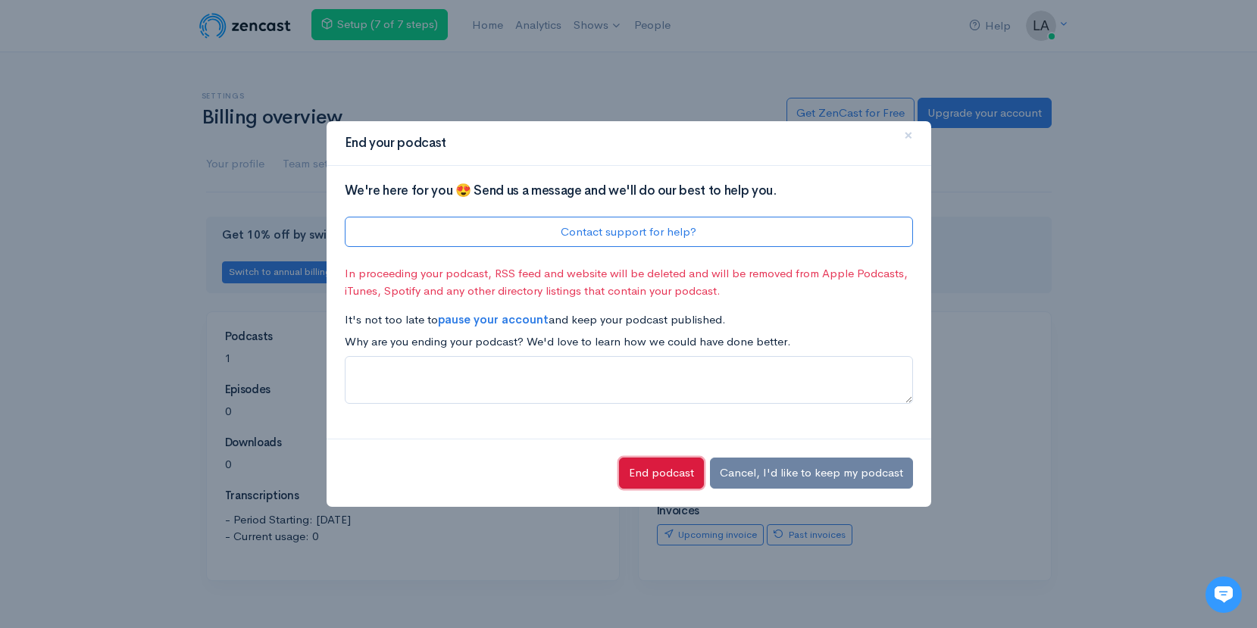
click at [641, 473] on button "End podcast" at bounding box center [661, 473] width 85 height 31
